Goal: Book appointment/travel/reservation

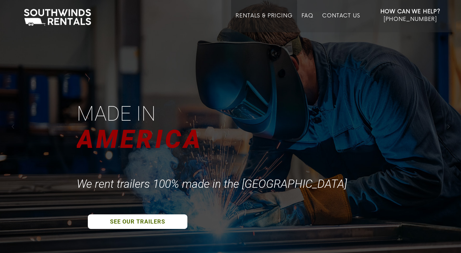
click at [252, 16] on link "Rentals & Pricing" at bounding box center [263, 23] width 57 height 20
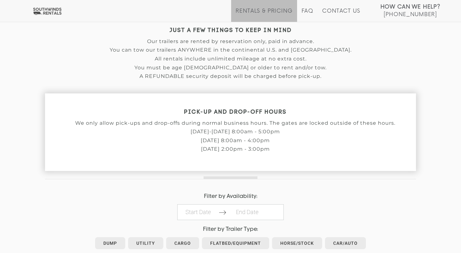
scroll to position [146, 0]
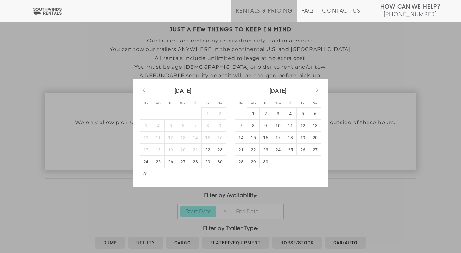
click at [218, 154] on td "23" at bounding box center [220, 150] width 12 height 12
type input "2025-08-23"
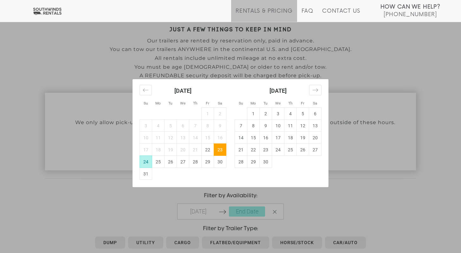
click at [143, 158] on td "24" at bounding box center [146, 162] width 12 height 12
type input "2025-08-24"
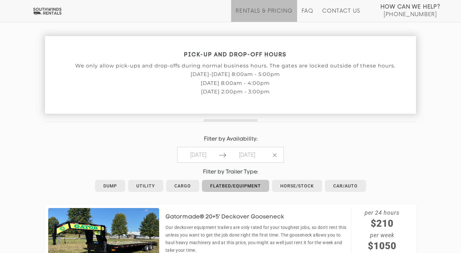
scroll to position [203, 0]
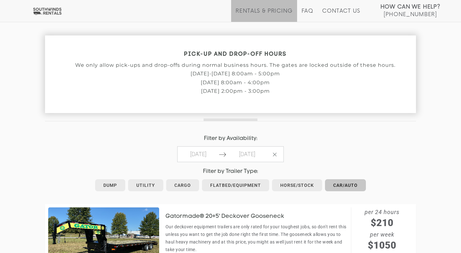
click at [335, 182] on link "Car/Auto" at bounding box center [345, 185] width 41 height 12
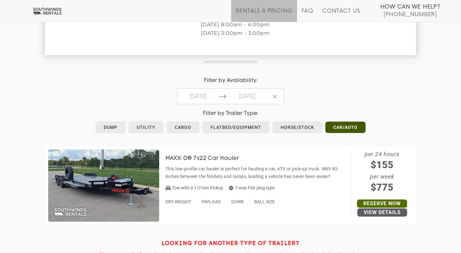
scroll to position [261, 0]
click at [376, 212] on link "View Details" at bounding box center [382, 212] width 50 height 8
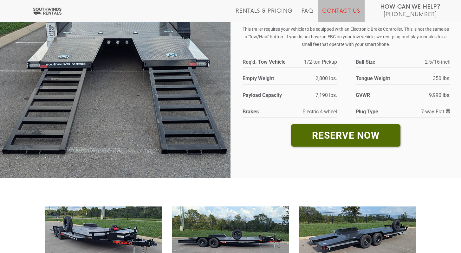
scroll to position [120, 0]
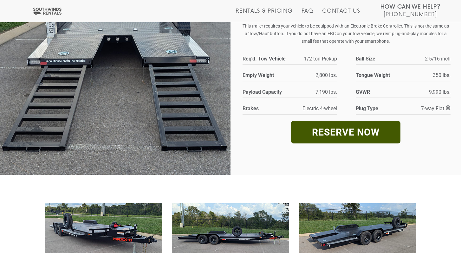
click at [345, 127] on link "RESERVE NOW" at bounding box center [345, 132] width 109 height 22
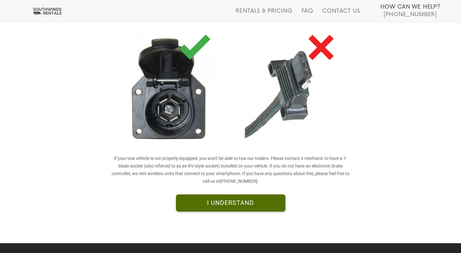
scroll to position [134, 0]
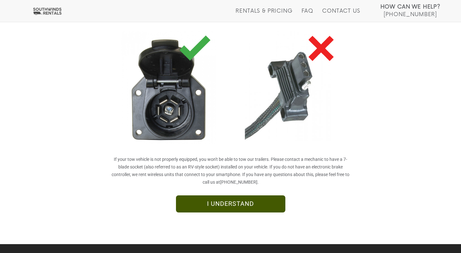
click at [268, 205] on link "I UNDERSTAND" at bounding box center [230, 204] width 109 height 17
